Goal: Navigation & Orientation: Find specific page/section

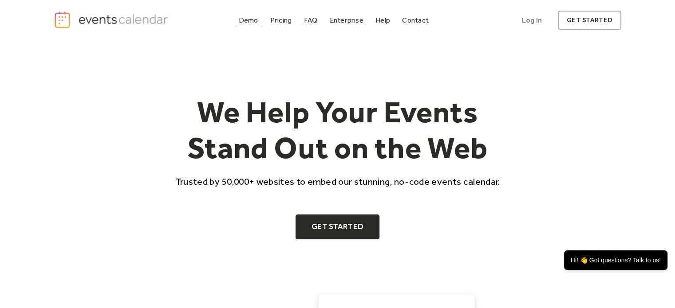
click at [248, 20] on div "Demo" at bounding box center [249, 20] width 20 height 5
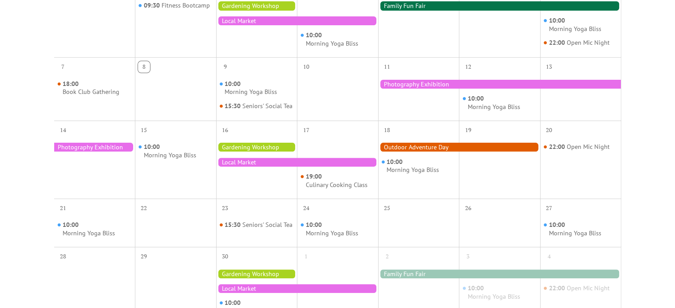
scroll to position [89, 0]
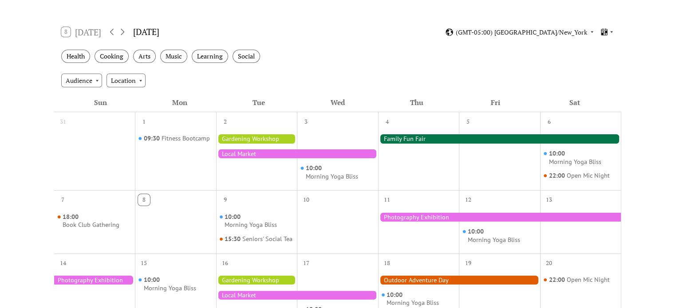
scroll to position [222, 0]
